Goal: Browse casually: Explore the website without a specific task or goal

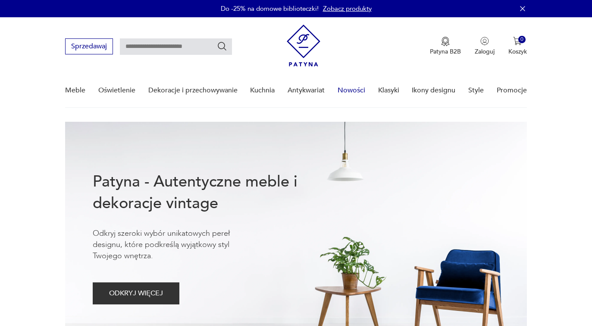
click at [352, 88] on link "Nowości" at bounding box center [352, 90] width 28 height 33
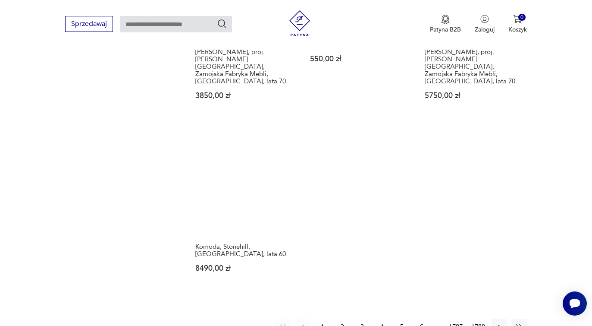
scroll to position [1122, 0]
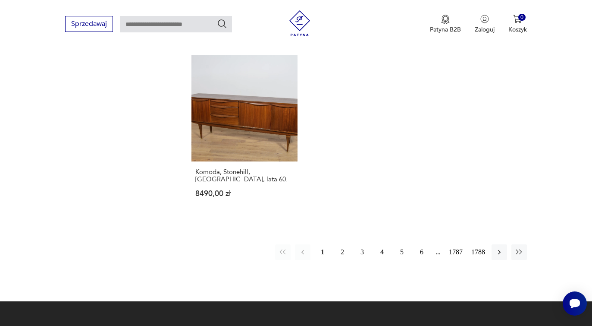
click at [339, 244] on button "2" at bounding box center [343, 252] width 16 height 16
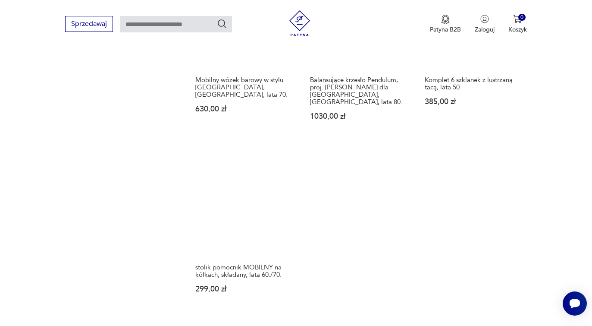
scroll to position [1104, 0]
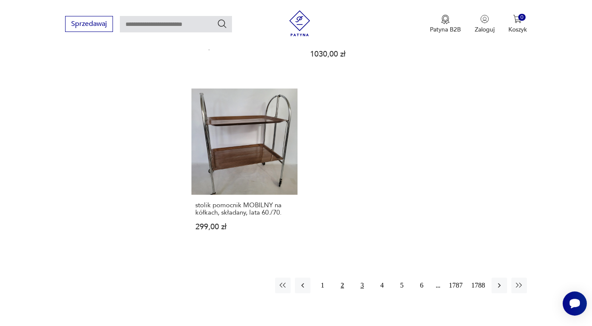
click at [362, 277] on button "3" at bounding box center [363, 285] width 16 height 16
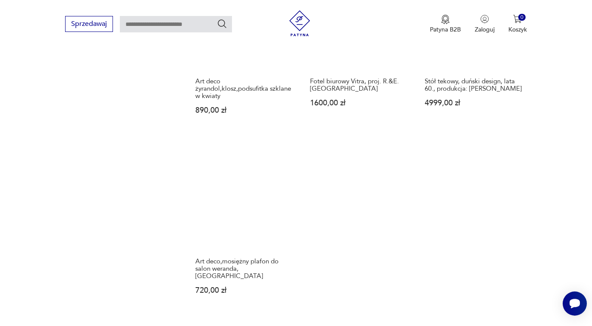
scroll to position [1104, 0]
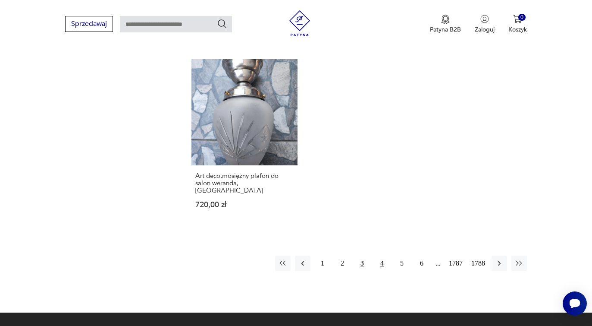
click at [382, 255] on button "4" at bounding box center [382, 263] width 16 height 16
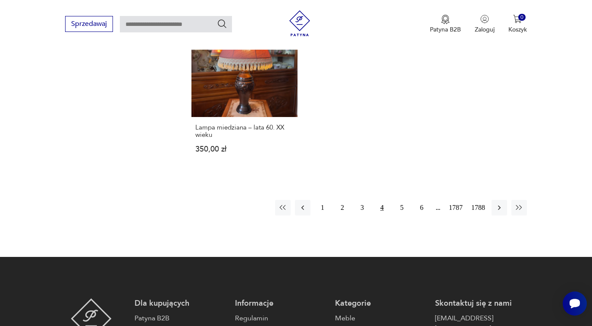
scroll to position [1147, 0]
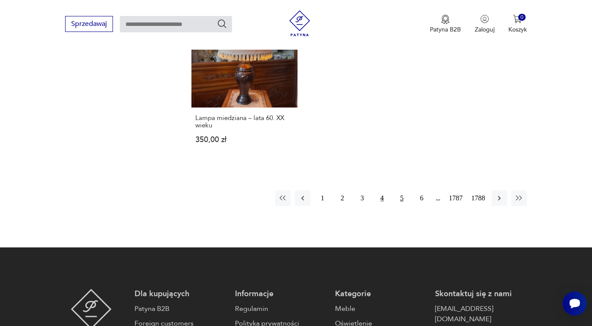
click at [400, 190] on button "5" at bounding box center [402, 198] width 16 height 16
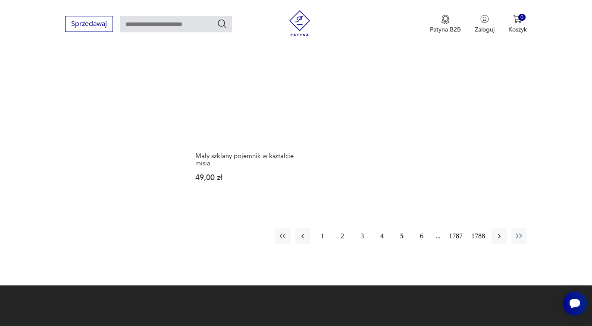
scroll to position [1104, 0]
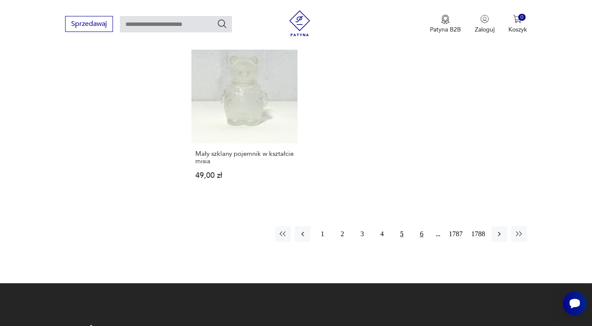
click at [418, 234] on button "6" at bounding box center [422, 234] width 16 height 16
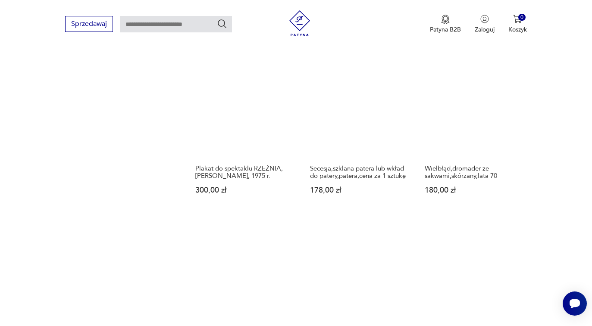
scroll to position [1104, 0]
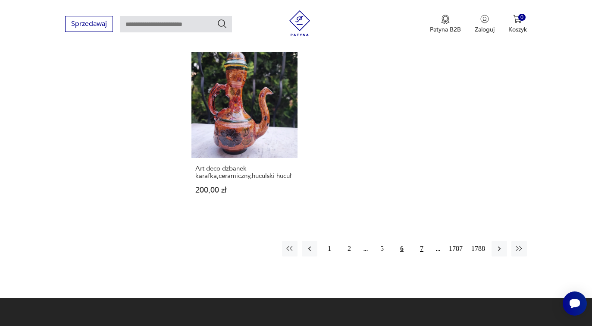
click at [421, 241] on button "7" at bounding box center [422, 249] width 16 height 16
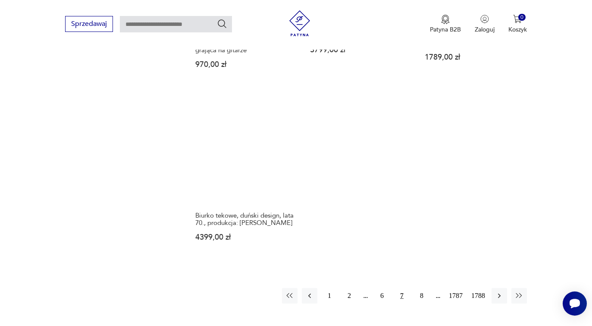
scroll to position [1104, 0]
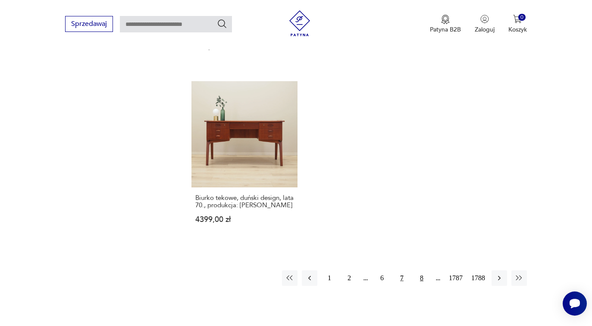
click at [421, 270] on button "8" at bounding box center [422, 278] width 16 height 16
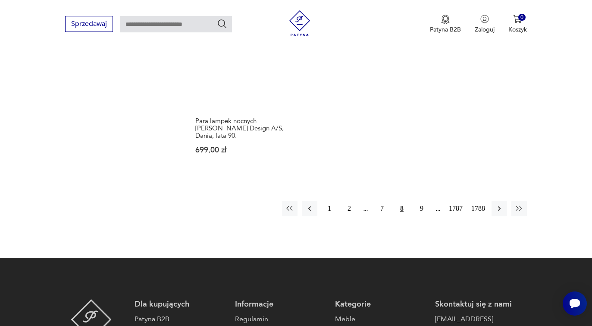
scroll to position [1190, 0]
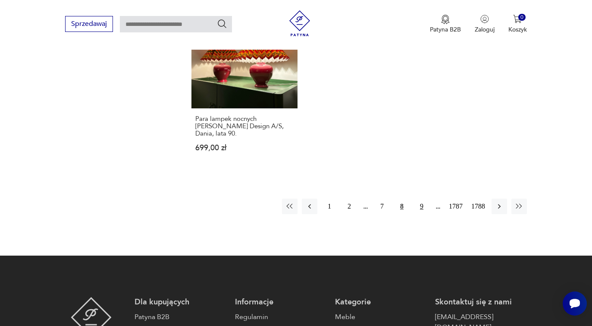
click at [424, 198] on button "9" at bounding box center [422, 206] width 16 height 16
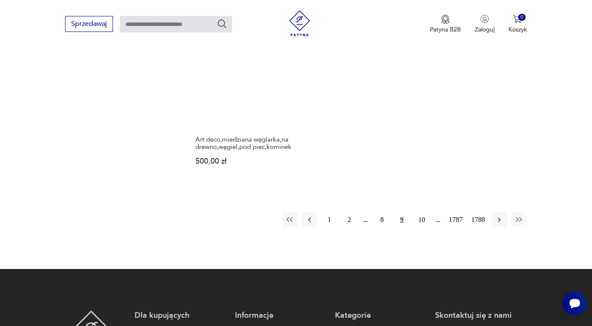
scroll to position [1190, 0]
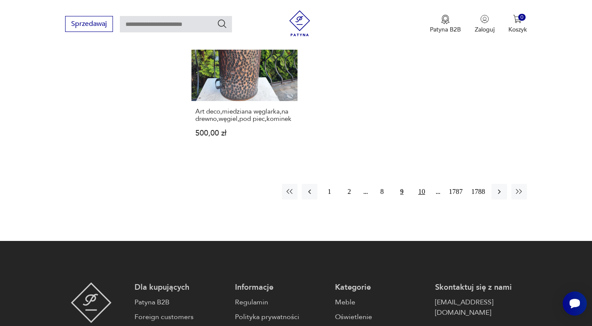
click at [421, 184] on button "10" at bounding box center [422, 192] width 16 height 16
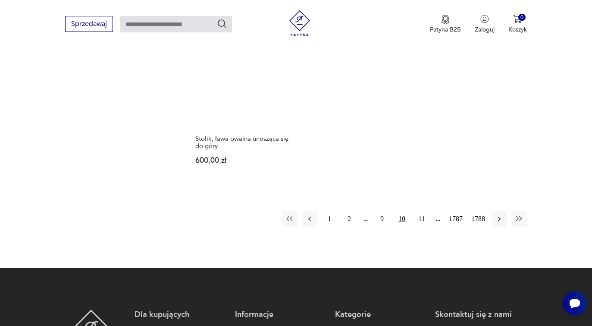
scroll to position [1147, 0]
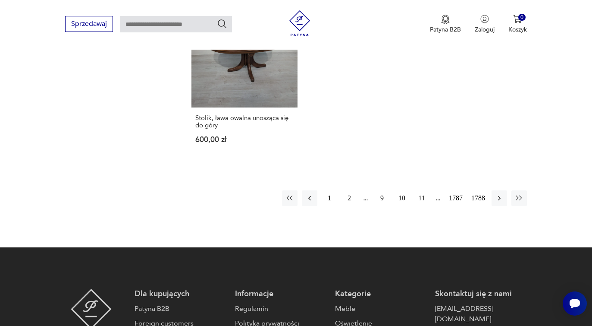
click at [420, 190] on button "11" at bounding box center [422, 198] width 16 height 16
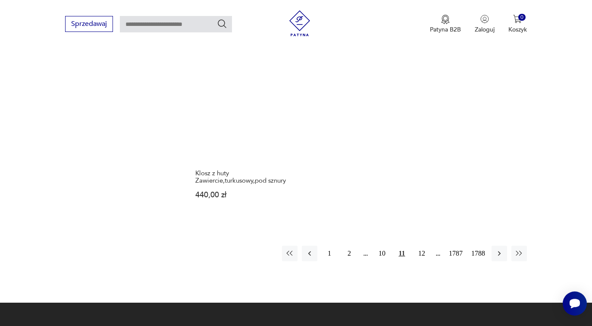
scroll to position [1104, 0]
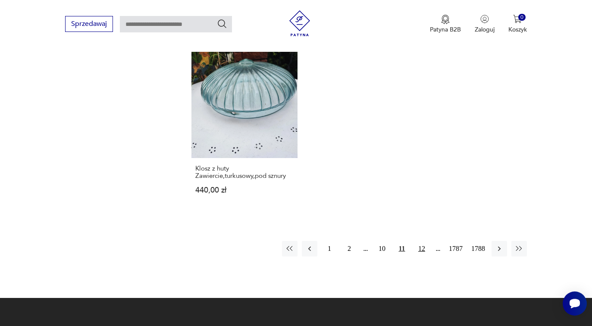
click at [422, 241] on button "12" at bounding box center [422, 249] width 16 height 16
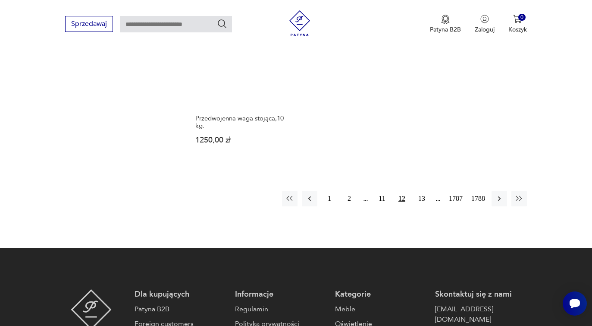
scroll to position [1190, 0]
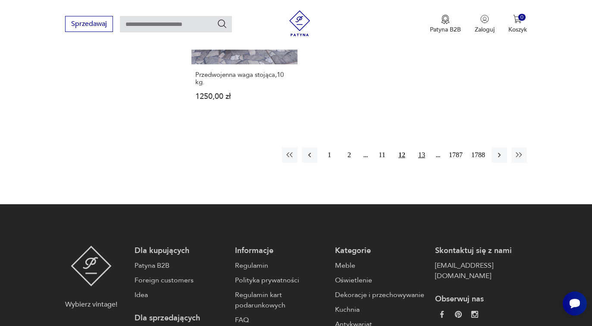
click at [420, 147] on button "13" at bounding box center [422, 155] width 16 height 16
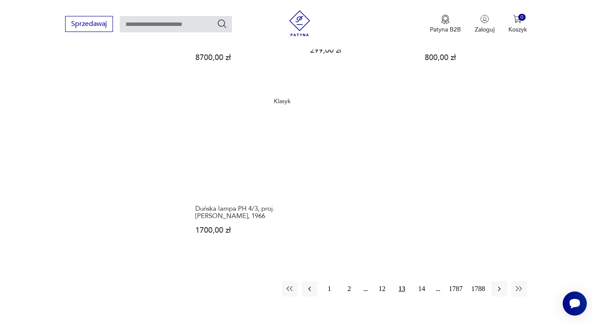
scroll to position [1233, 0]
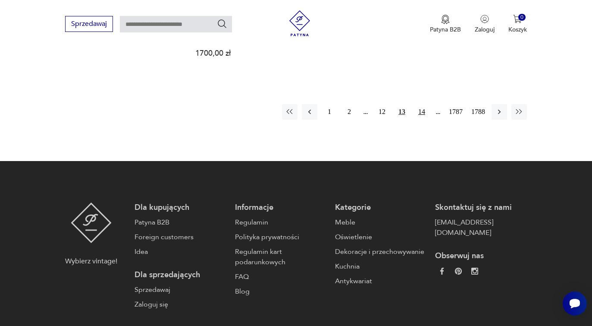
click at [422, 109] on button "14" at bounding box center [422, 112] width 16 height 16
